Goal: Task Accomplishment & Management: Use online tool/utility

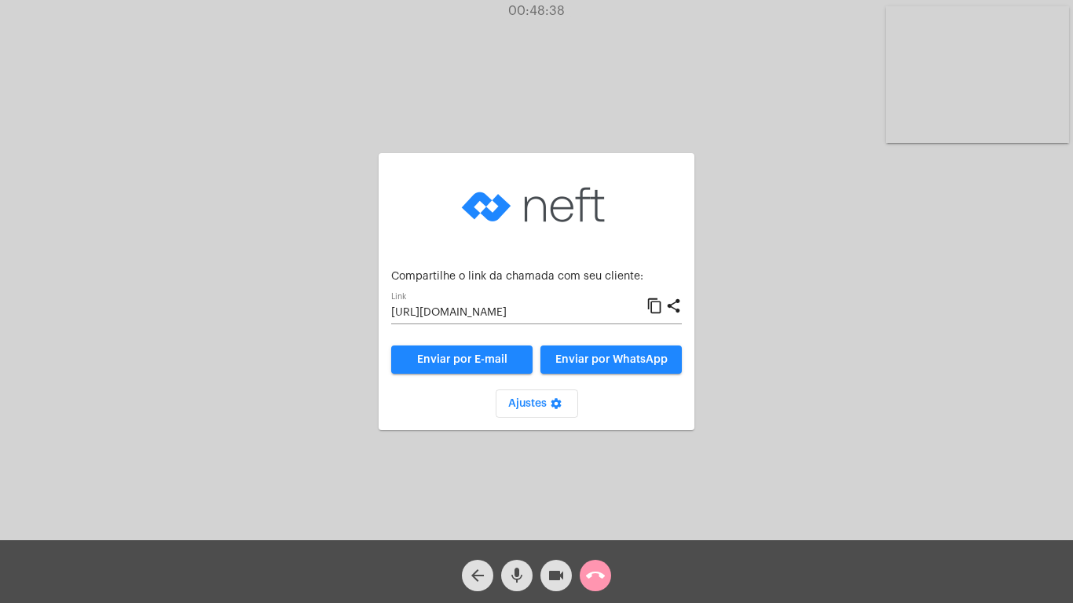
click at [597, 573] on mat-icon "call_end" at bounding box center [595, 575] width 19 height 19
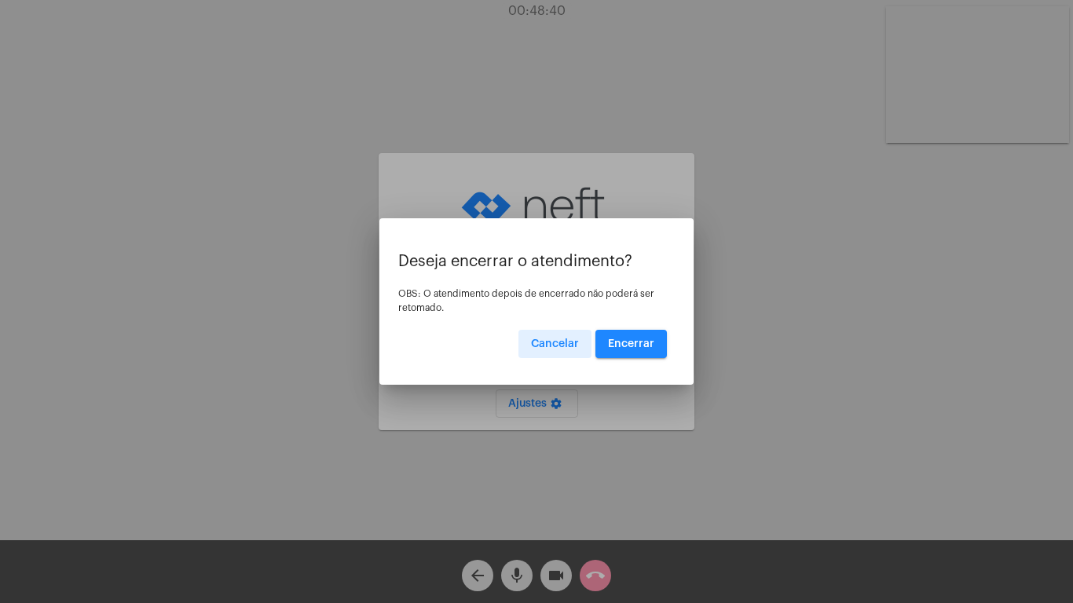
click at [628, 341] on span "Encerrar" at bounding box center [631, 344] width 46 height 11
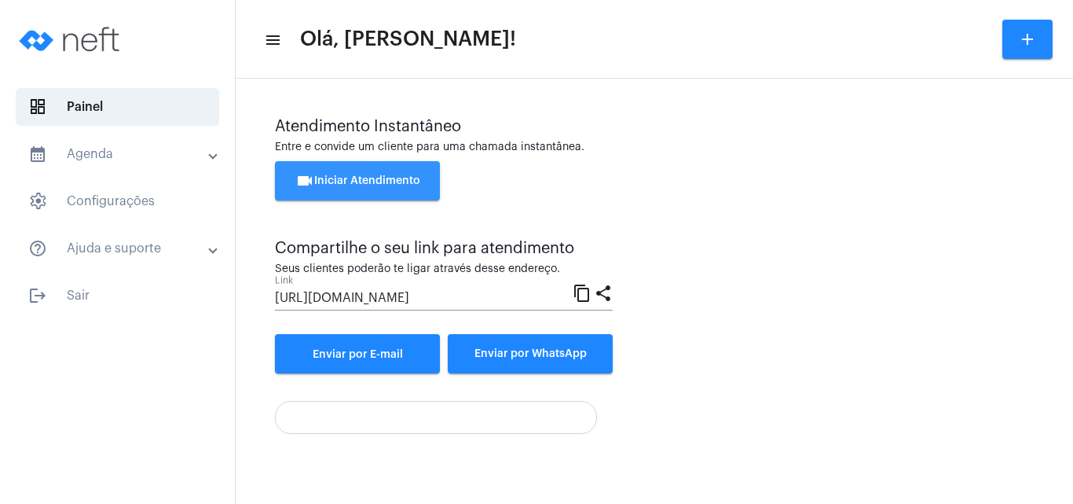
click at [361, 178] on span "videocam Iniciar Atendimento" at bounding box center [357, 180] width 125 height 11
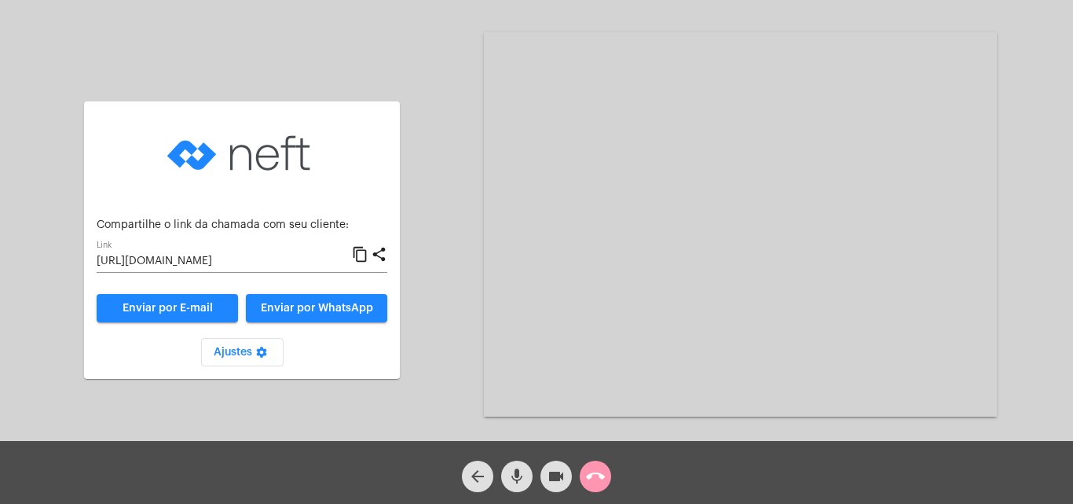
click at [357, 251] on mat-icon "content_copy" at bounding box center [360, 254] width 16 height 19
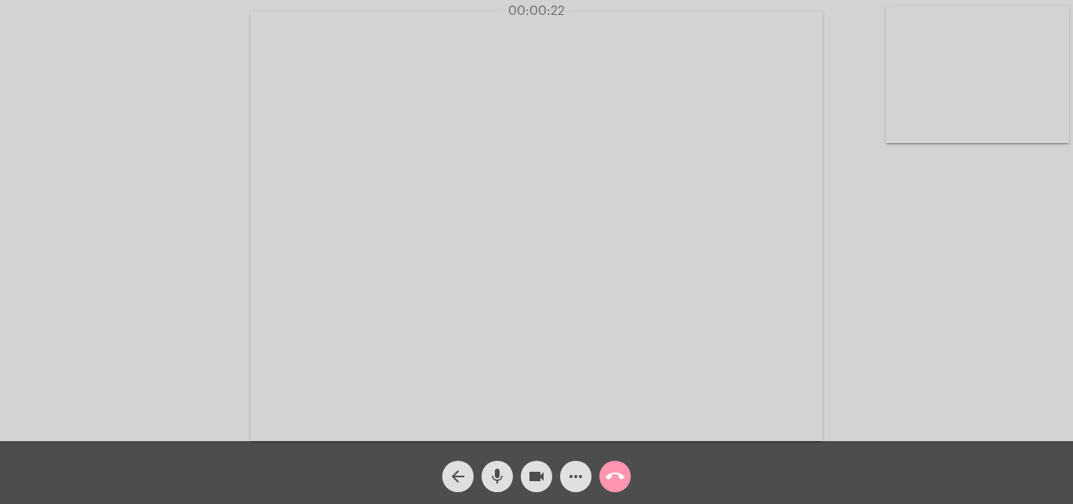
click at [887, 384] on div "Acessando Câmera e Microfone..." at bounding box center [537, 224] width 1070 height 441
click at [964, 358] on div "Acessando Câmera e Microfone..." at bounding box center [537, 224] width 1070 height 441
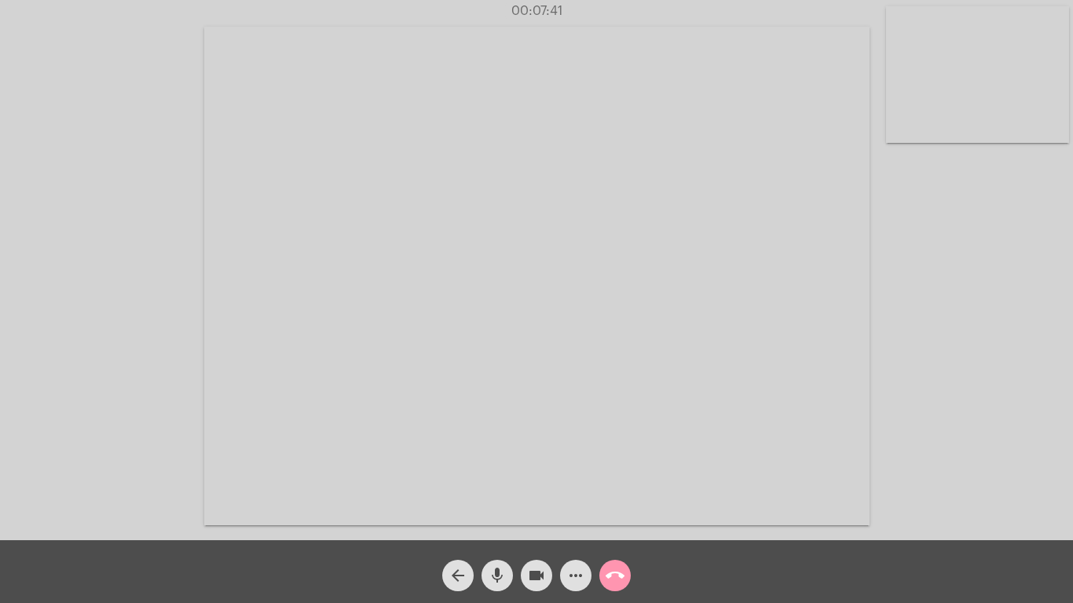
click at [964, 427] on div "Acessando Câmera e Microfone..." at bounding box center [537, 274] width 1070 height 540
click at [569, 572] on mat-icon "more_horiz" at bounding box center [575, 575] width 19 height 19
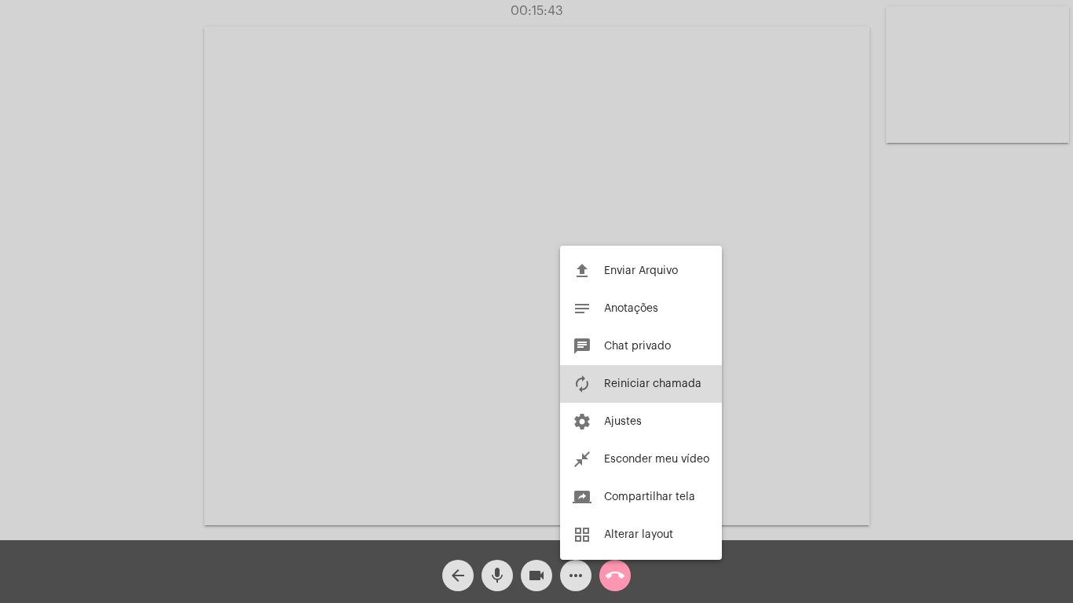
click at [650, 375] on button "autorenew Reiniciar chamada" at bounding box center [641, 384] width 162 height 38
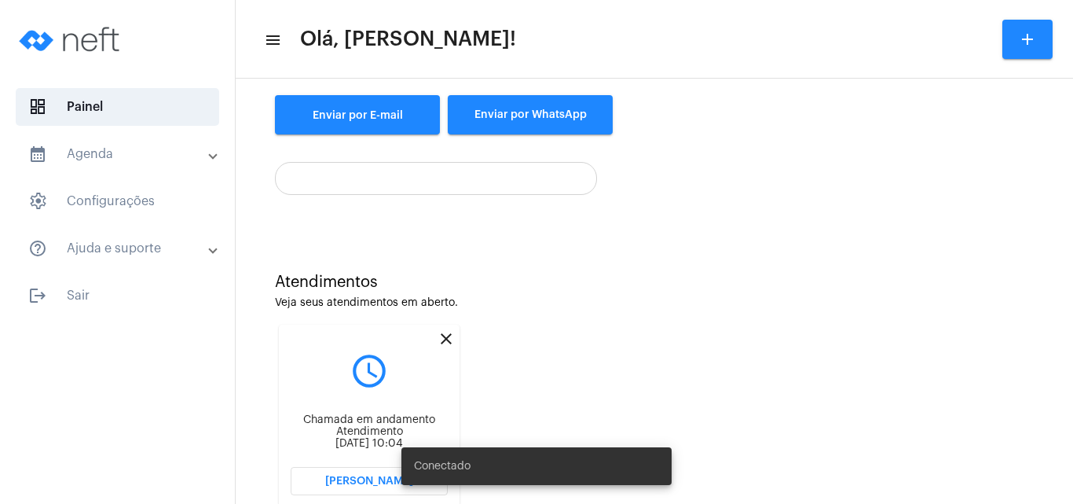
scroll to position [240, 0]
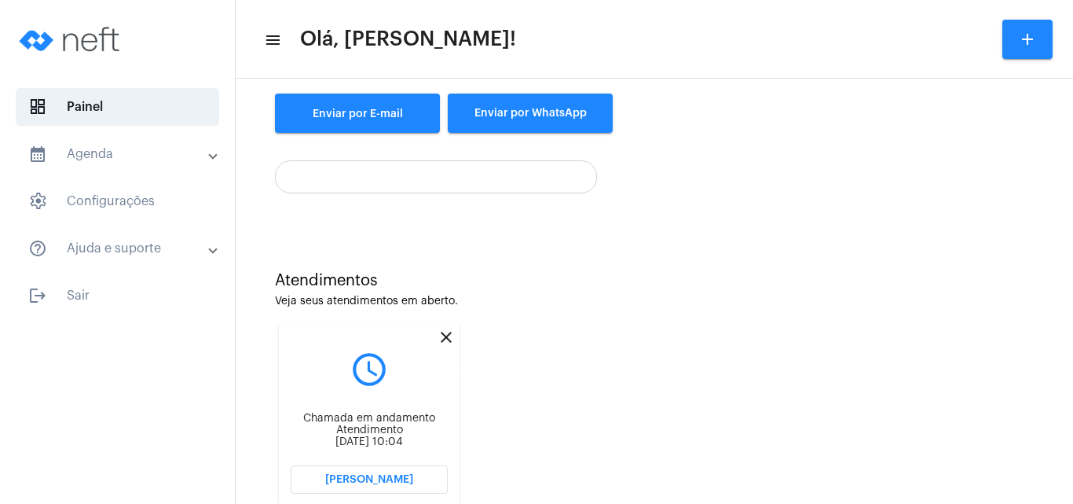
click at [444, 335] on mat-icon "close" at bounding box center [446, 337] width 19 height 19
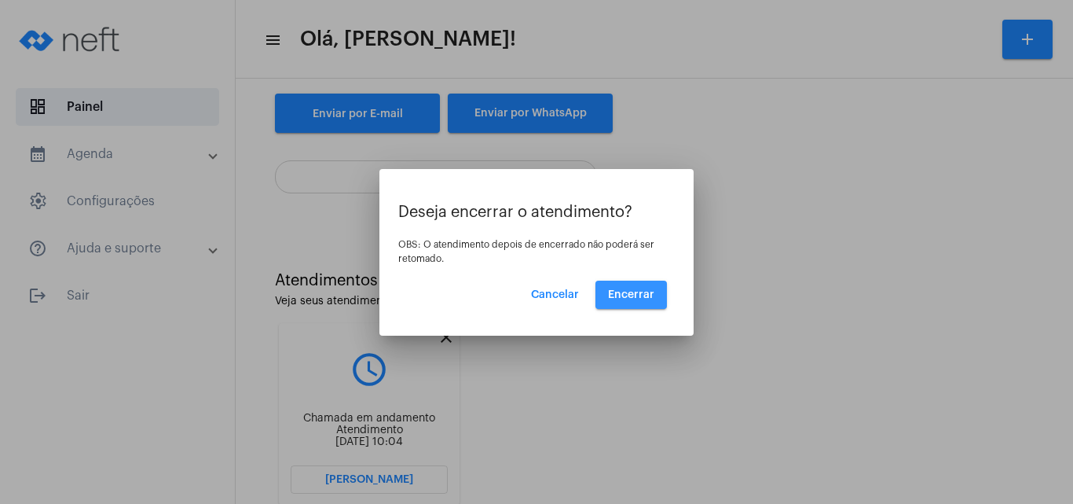
click at [634, 285] on button "Encerrar" at bounding box center [630, 294] width 71 height 28
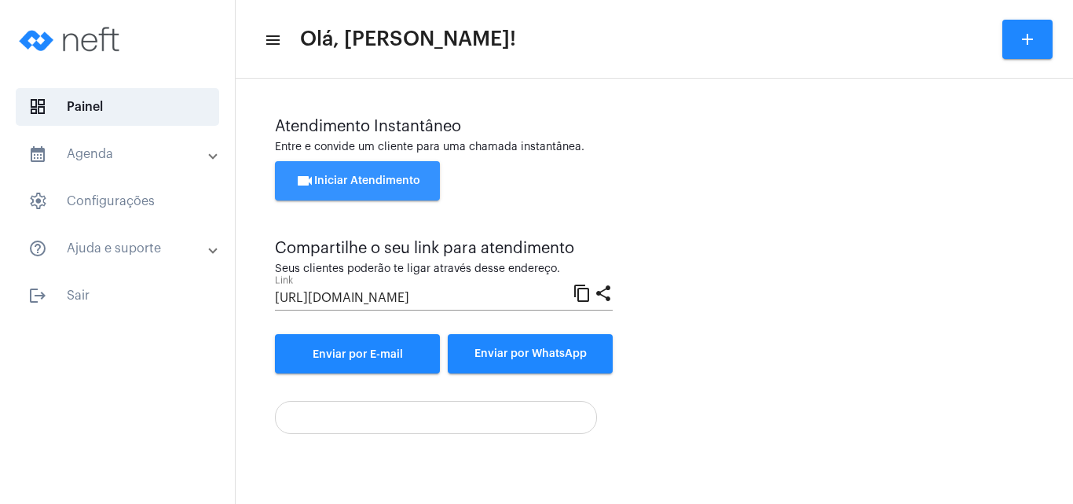
click at [334, 181] on span "videocam Iniciar Atendimento" at bounding box center [357, 180] width 125 height 11
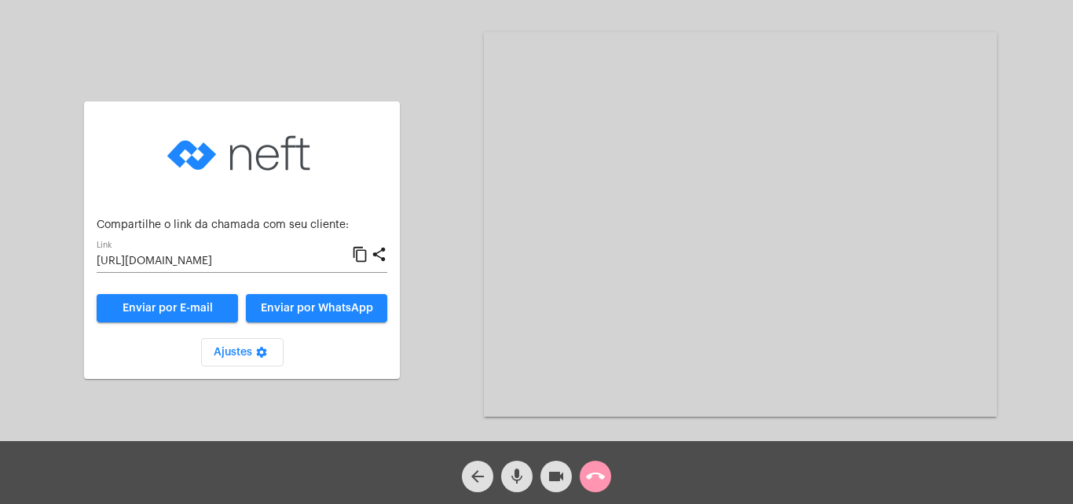
click at [360, 249] on mat-icon "content_copy" at bounding box center [360, 254] width 16 height 19
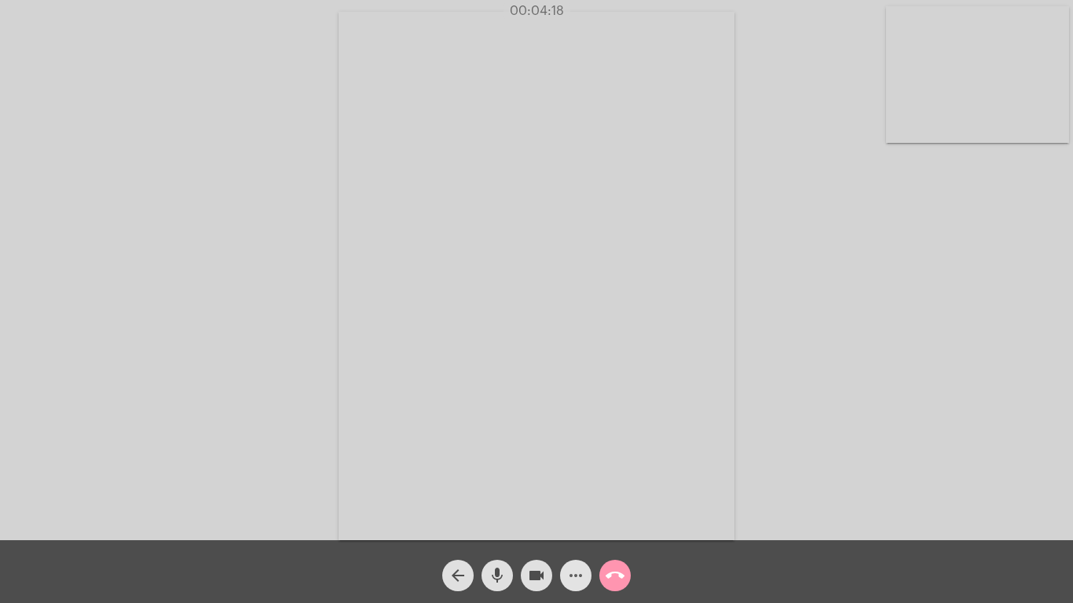
click at [564, 503] on button "more_horiz" at bounding box center [575, 575] width 31 height 31
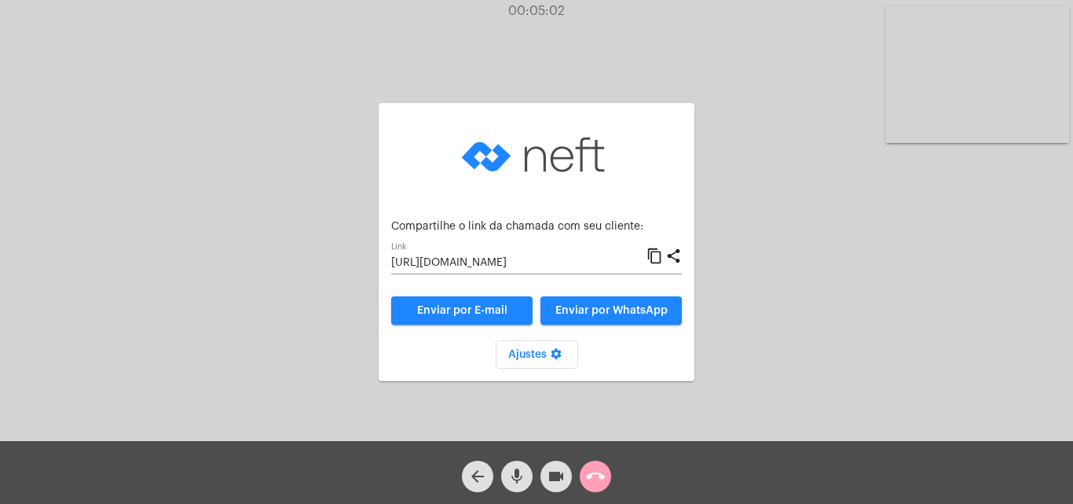
click at [591, 474] on mat-icon "call_end" at bounding box center [595, 476] width 19 height 19
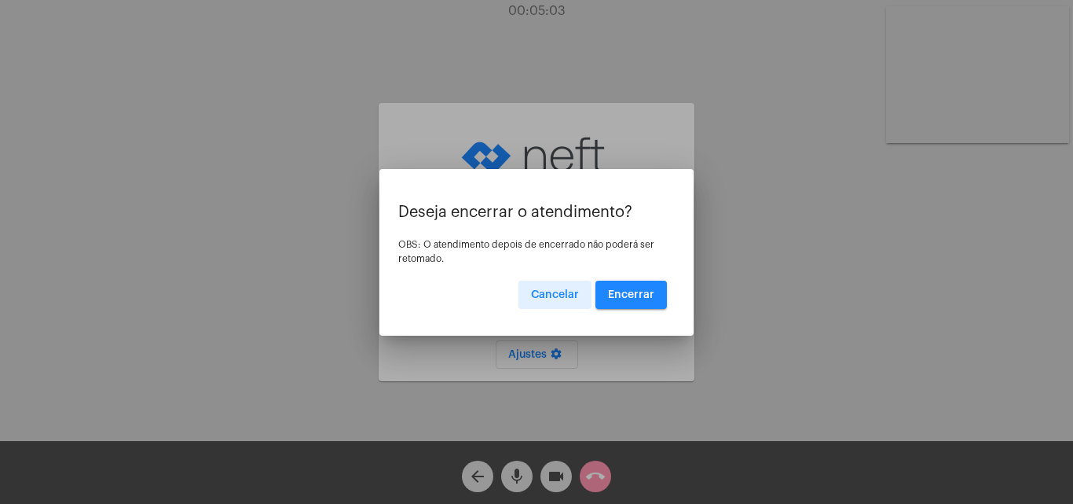
click at [626, 289] on span "Encerrar" at bounding box center [631, 294] width 46 height 11
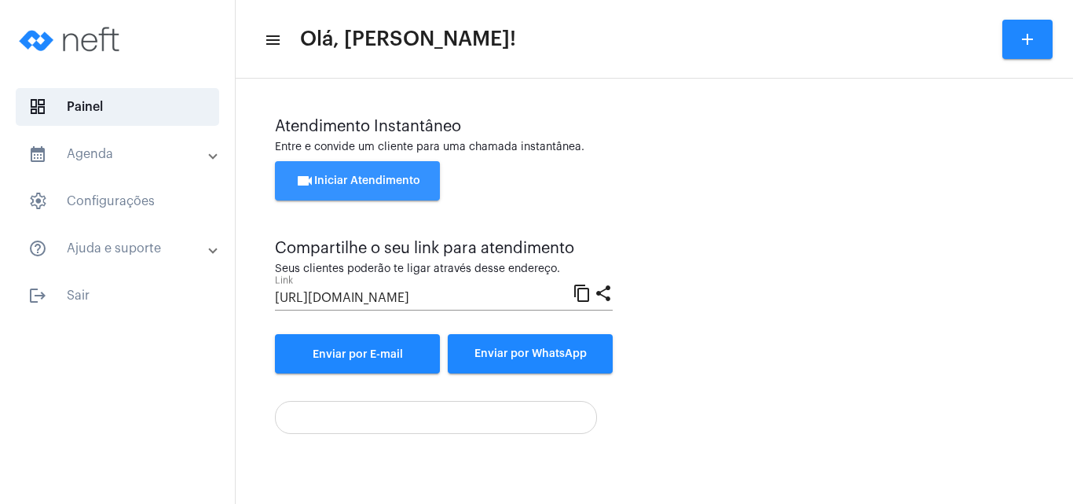
click at [365, 174] on button "videocam Iniciar Atendimento" at bounding box center [357, 180] width 165 height 39
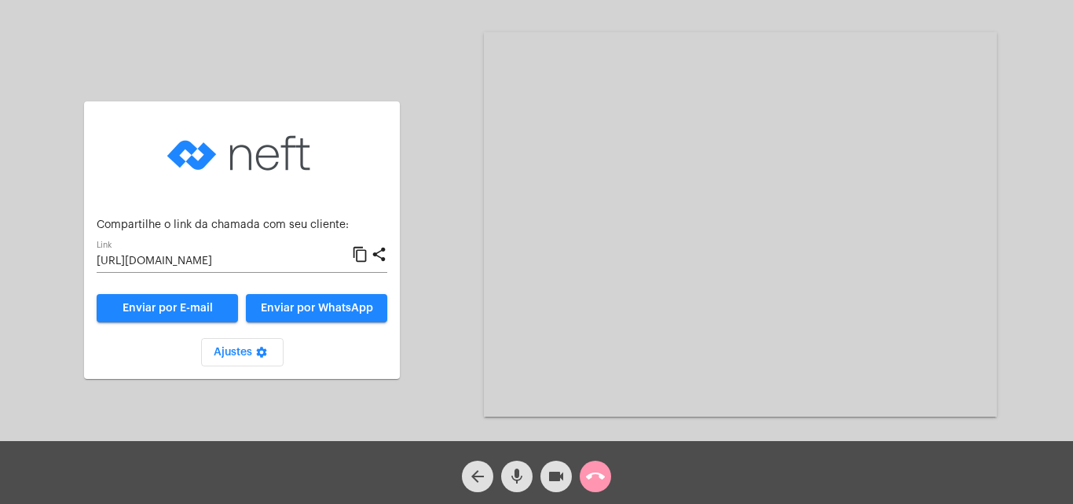
click at [359, 253] on mat-icon "content_copy" at bounding box center [360, 254] width 16 height 19
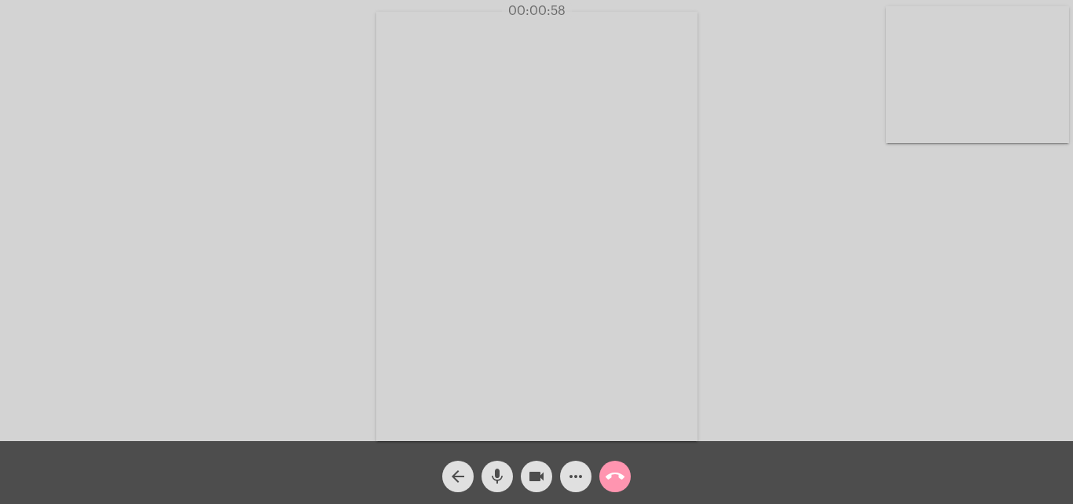
click at [945, 372] on div "Acessando Câmera e Microfone..." at bounding box center [537, 224] width 1070 height 441
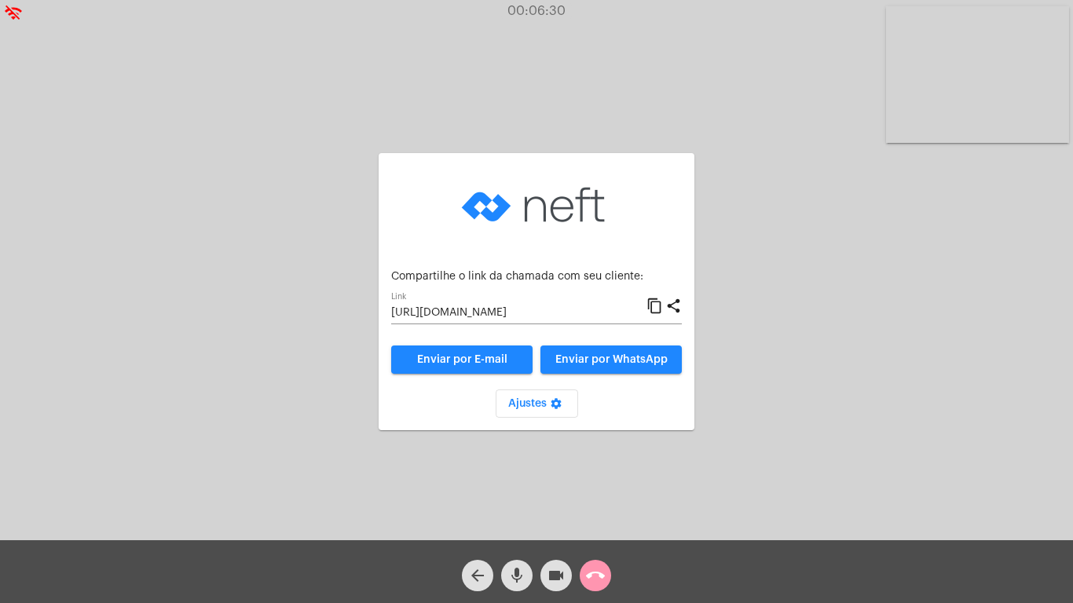
click at [628, 503] on div "Aguardando cliente acessar a chamada Ajustes settings Compartilhe o link da cha…" at bounding box center [536, 276] width 331 height 537
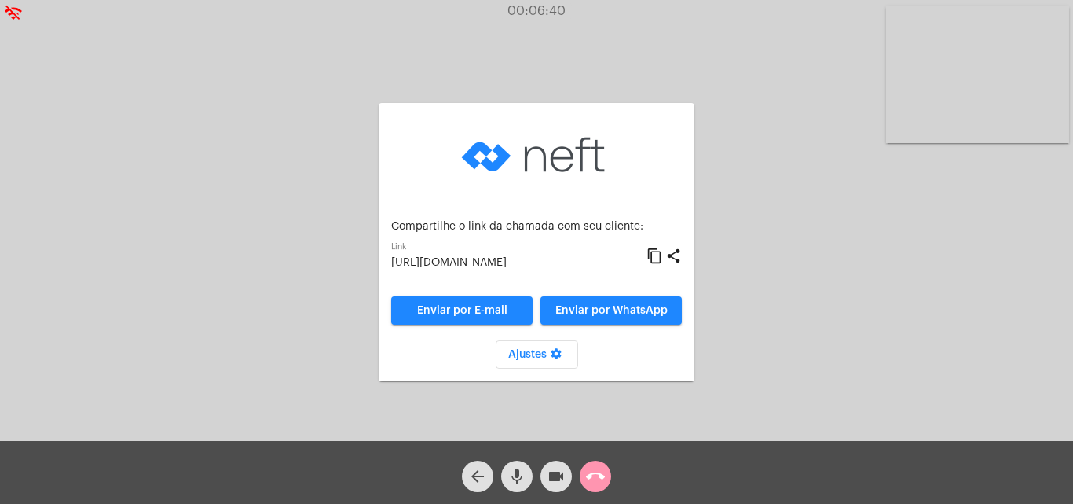
click at [599, 472] on mat-icon "call_end" at bounding box center [595, 476] width 19 height 19
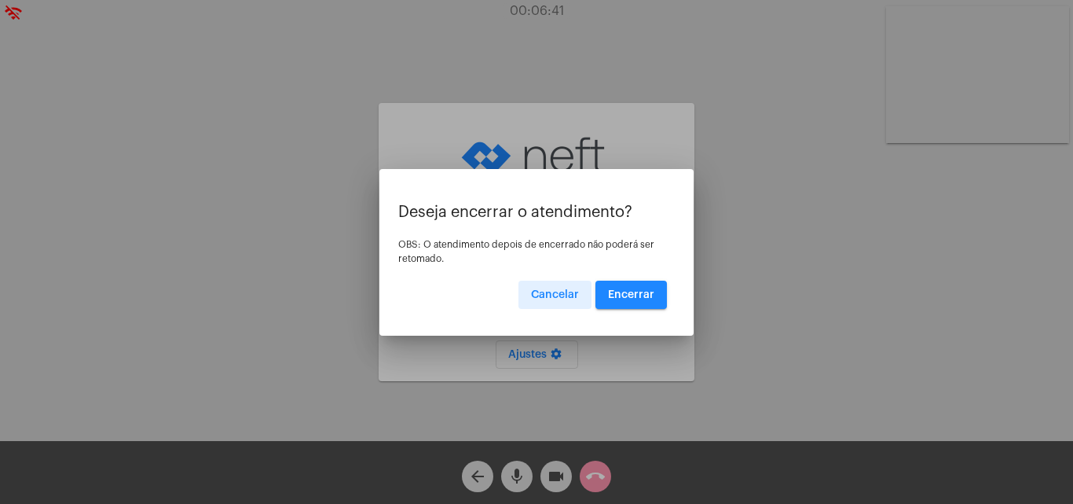
click at [633, 286] on button "Encerrar" at bounding box center [630, 294] width 71 height 28
